Goal: Task Accomplishment & Management: Complete application form

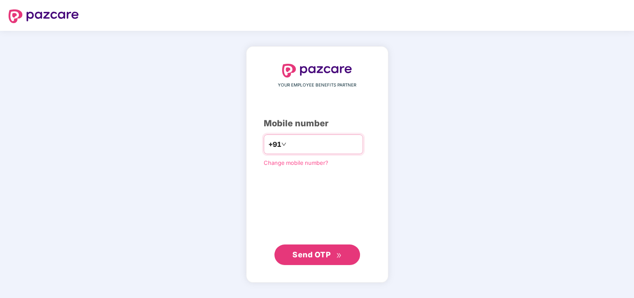
type input "**********"
click at [328, 257] on span "Send OTP" at bounding box center [311, 254] width 38 height 9
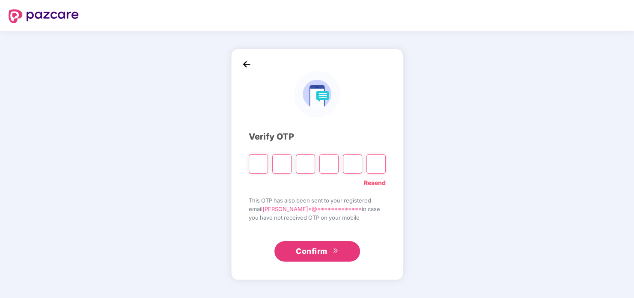
type input "*"
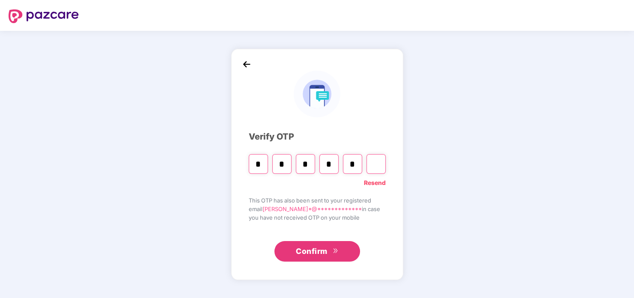
type input "*"
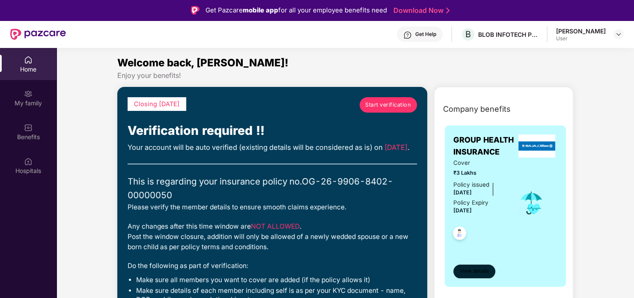
click at [482, 271] on span "View details" at bounding box center [474, 271] width 29 height 8
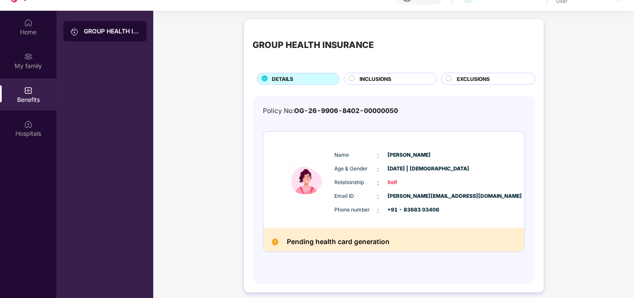
scroll to position [48, 0]
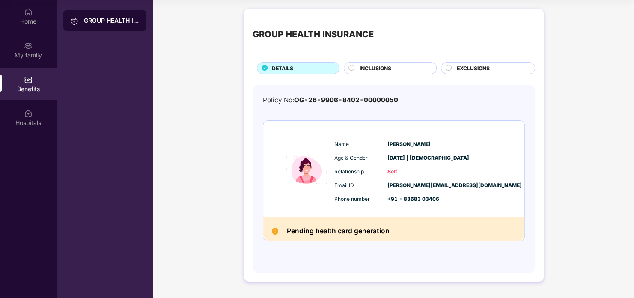
click at [373, 67] on span "INCLUSIONS" at bounding box center [376, 68] width 32 height 8
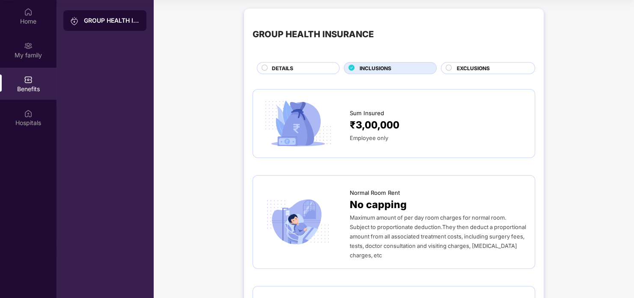
scroll to position [0, 0]
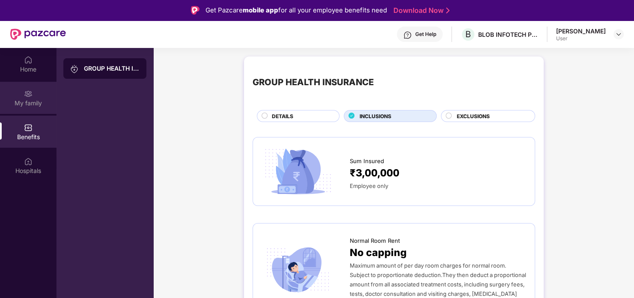
click at [26, 100] on div "My family" at bounding box center [28, 103] width 57 height 9
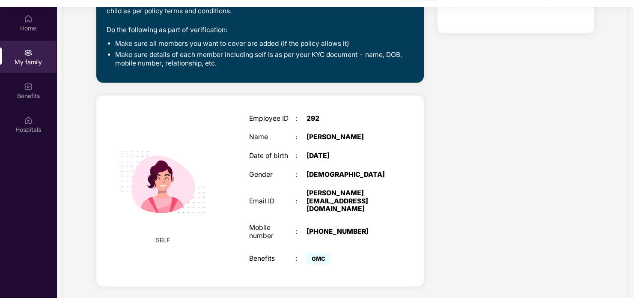
scroll to position [48, 0]
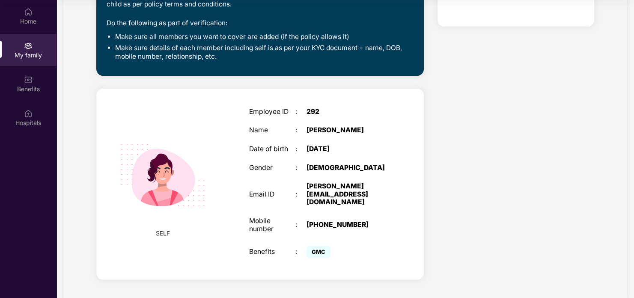
click at [318, 246] on span "GMC" at bounding box center [318, 252] width 24 height 12
click at [410, 168] on div "SELF Employee ID : 292 Name : Ruchi Negi Date of birth : 18 June 1990 Gender : …" at bounding box center [259, 184] width 327 height 191
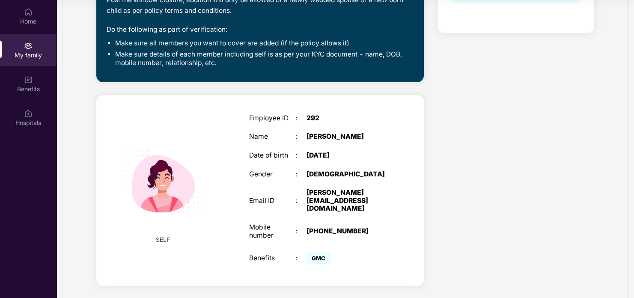
scroll to position [0, 0]
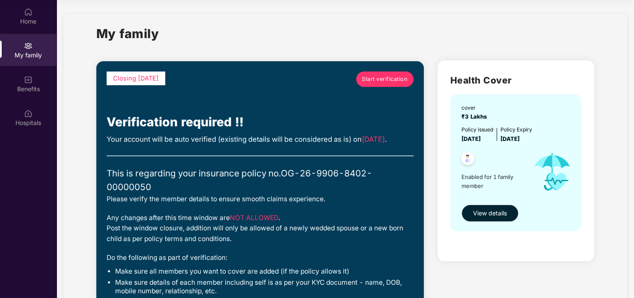
click at [373, 77] on span "Start verification" at bounding box center [385, 79] width 46 height 9
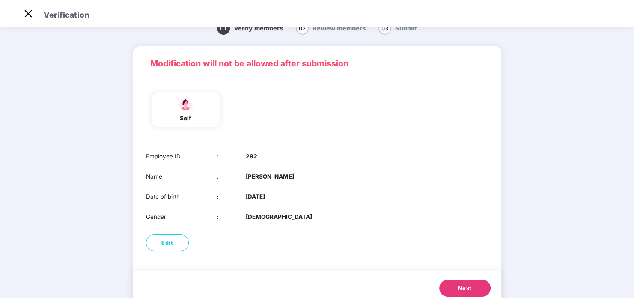
scroll to position [42, 0]
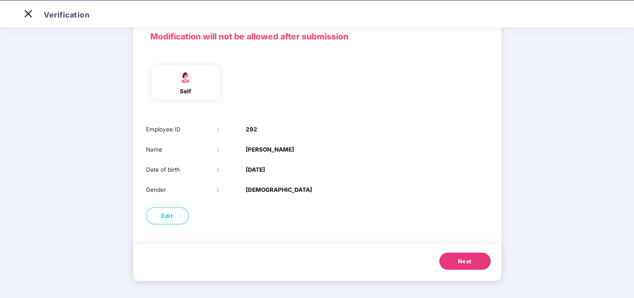
click at [461, 265] on span "Next" at bounding box center [465, 261] width 14 height 9
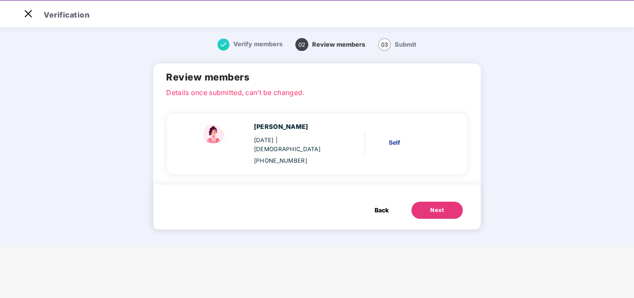
click at [435, 206] on div "Next" at bounding box center [437, 210] width 14 height 9
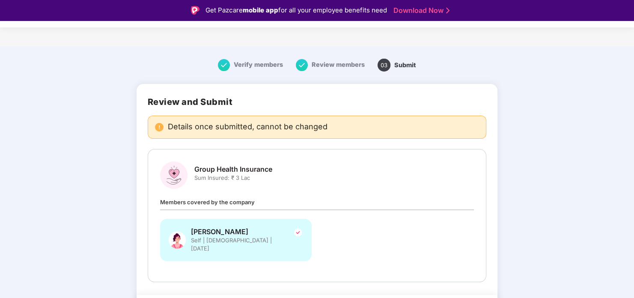
scroll to position [24, 0]
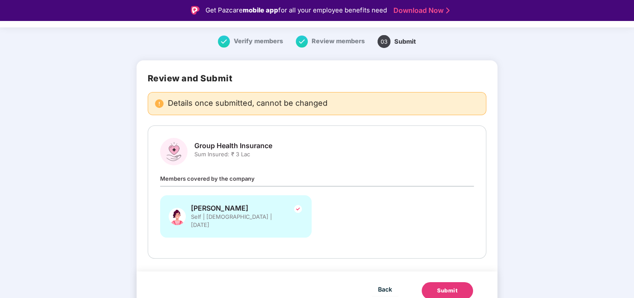
click at [299, 219] on div at bounding box center [298, 216] width 10 height 25
click at [443, 286] on div "Submit" at bounding box center [447, 290] width 21 height 9
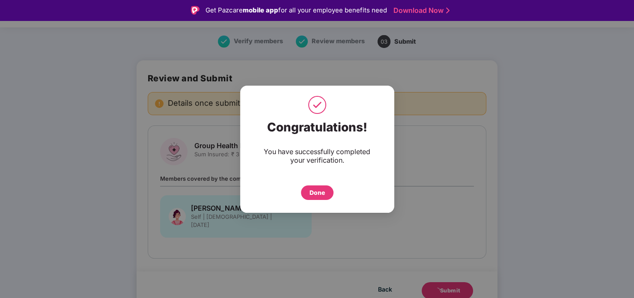
click at [321, 193] on div "Done" at bounding box center [316, 192] width 15 height 9
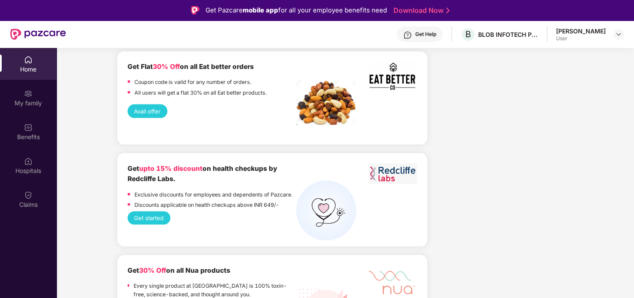
scroll to position [1911, 0]
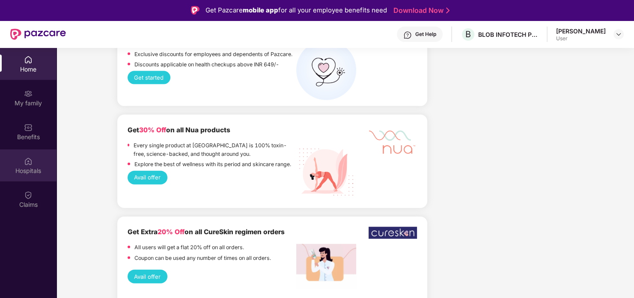
click at [28, 156] on div at bounding box center [28, 160] width 9 height 9
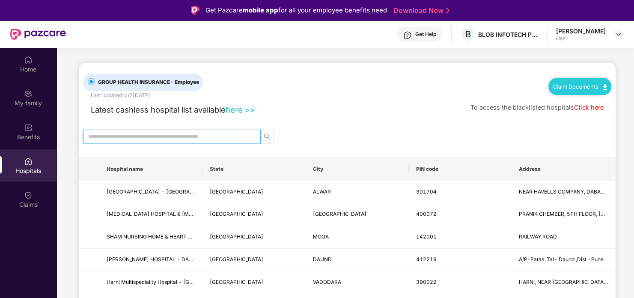
click at [157, 137] on input "text" at bounding box center [168, 136] width 161 height 9
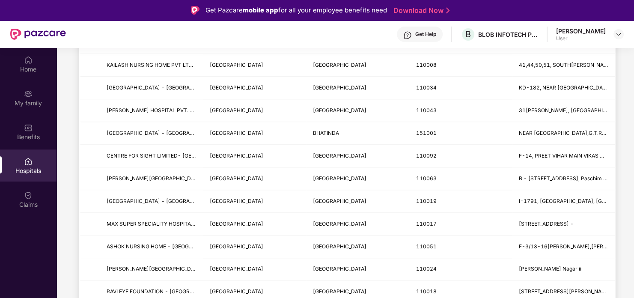
scroll to position [898, 0]
type input "*****"
click at [41, 195] on div "Claims" at bounding box center [28, 199] width 57 height 32
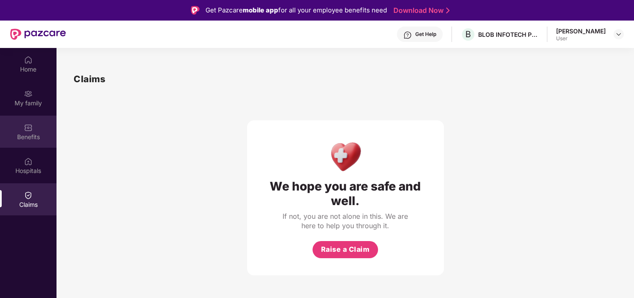
click at [29, 133] on div "Benefits" at bounding box center [28, 137] width 57 height 9
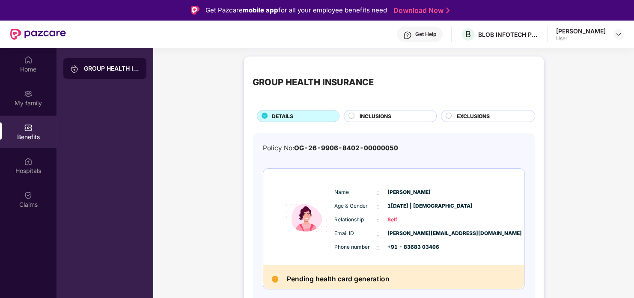
click at [275, 280] on img at bounding box center [275, 279] width 7 height 7
click at [276, 279] on img at bounding box center [275, 279] width 7 height 7
click at [29, 99] on div "My family" at bounding box center [28, 103] width 57 height 9
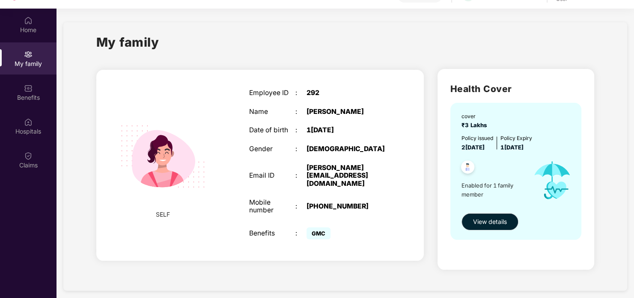
scroll to position [48, 0]
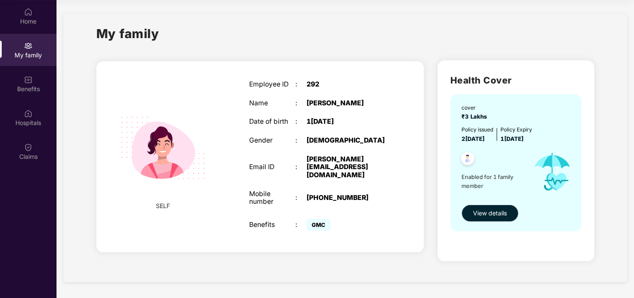
click at [487, 211] on span "View details" at bounding box center [490, 212] width 34 height 9
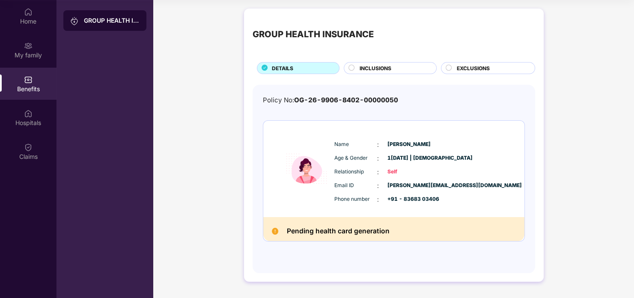
click at [360, 68] on span "INCLUSIONS" at bounding box center [376, 68] width 32 height 8
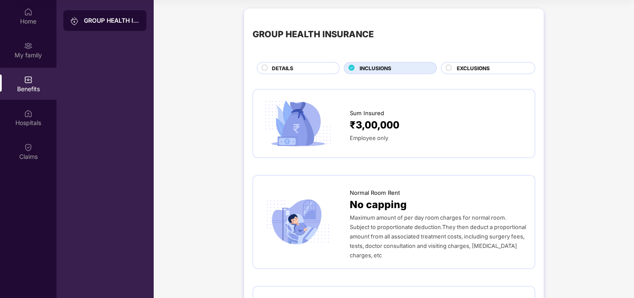
click at [472, 67] on span "EXCLUSIONS" at bounding box center [473, 68] width 33 height 8
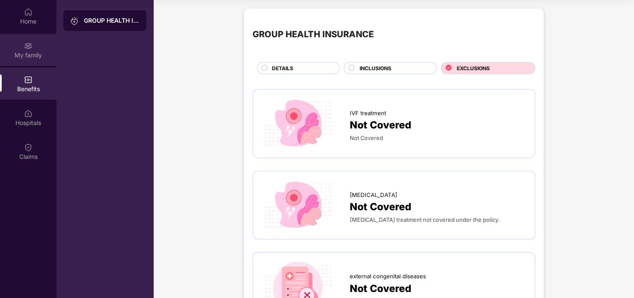
click at [32, 47] on img at bounding box center [28, 46] width 9 height 9
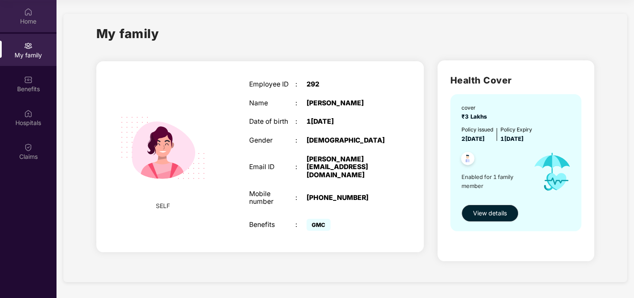
click at [24, 15] on img at bounding box center [28, 12] width 9 height 9
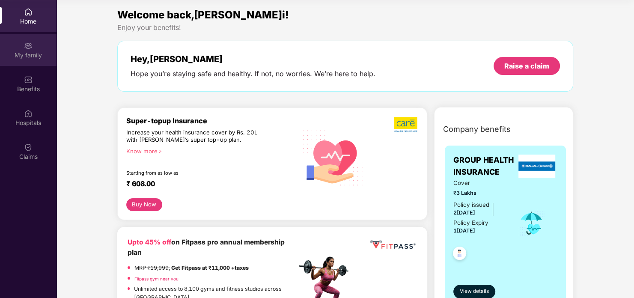
click at [37, 49] on div "My family" at bounding box center [28, 50] width 57 height 32
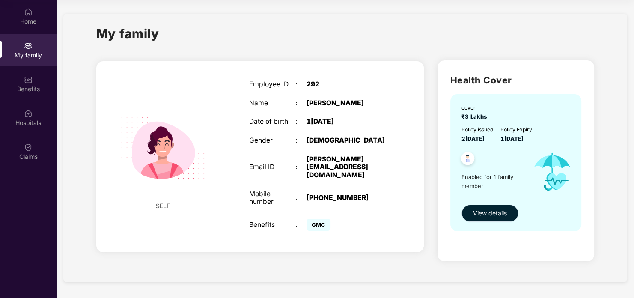
click at [494, 214] on span "View details" at bounding box center [490, 212] width 34 height 9
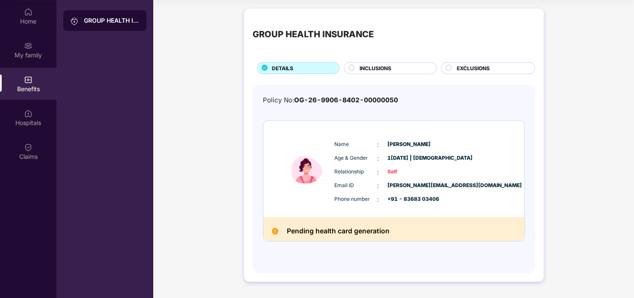
click at [485, 65] on span "EXCLUSIONS" at bounding box center [473, 68] width 33 height 8
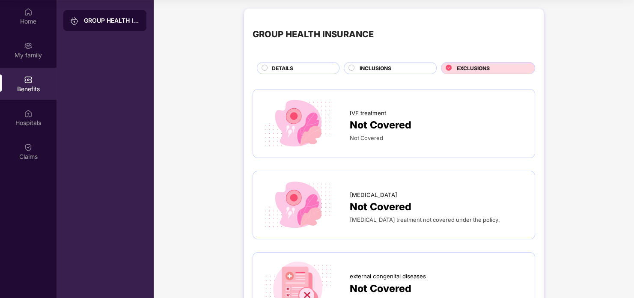
click at [485, 65] on span "EXCLUSIONS" at bounding box center [473, 68] width 33 height 8
click at [30, 48] on img at bounding box center [28, 46] width 9 height 9
